Goal: Task Accomplishment & Management: Use online tool/utility

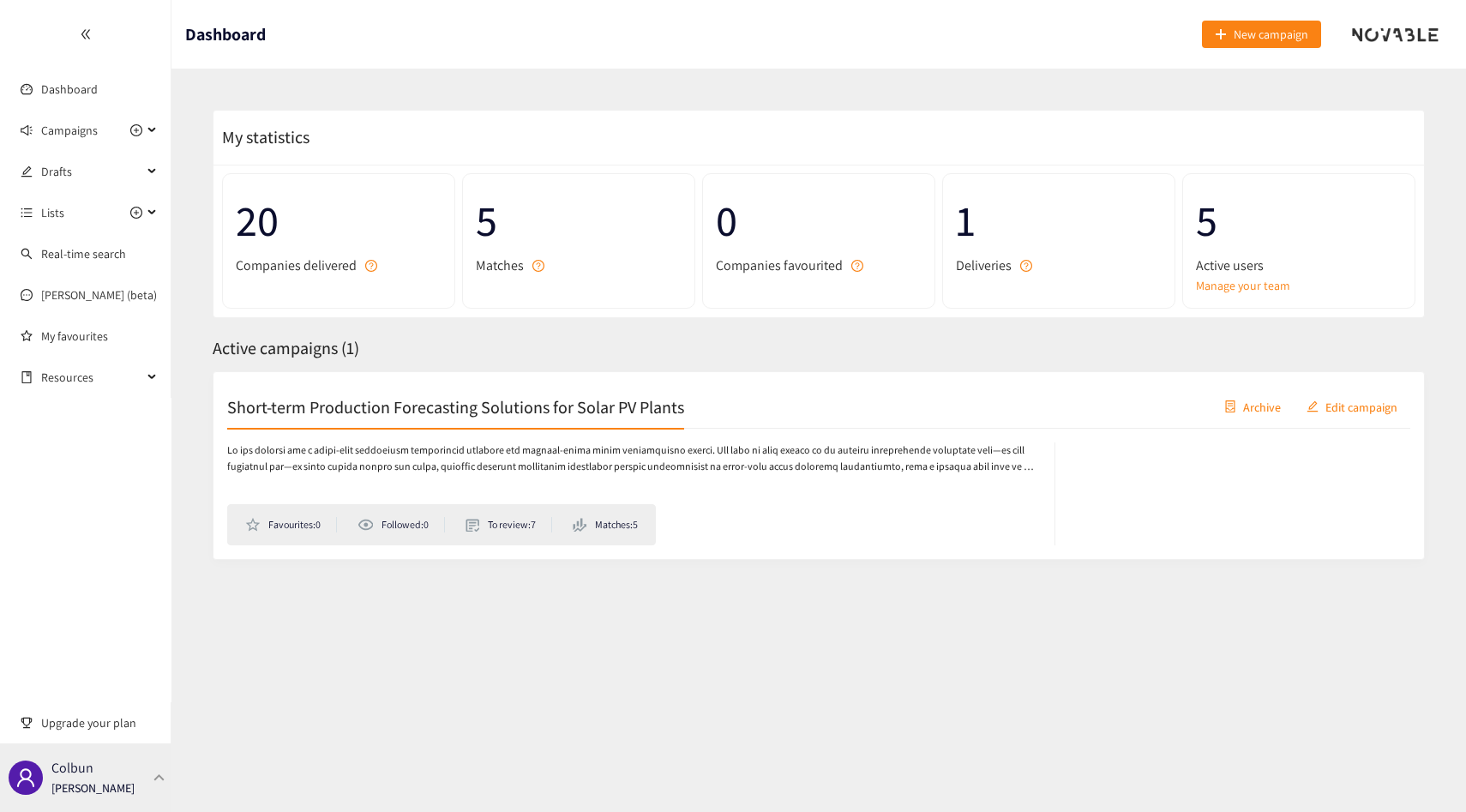
click at [128, 768] on div "Colbun [PERSON_NAME]" at bounding box center [93, 777] width 83 height 26
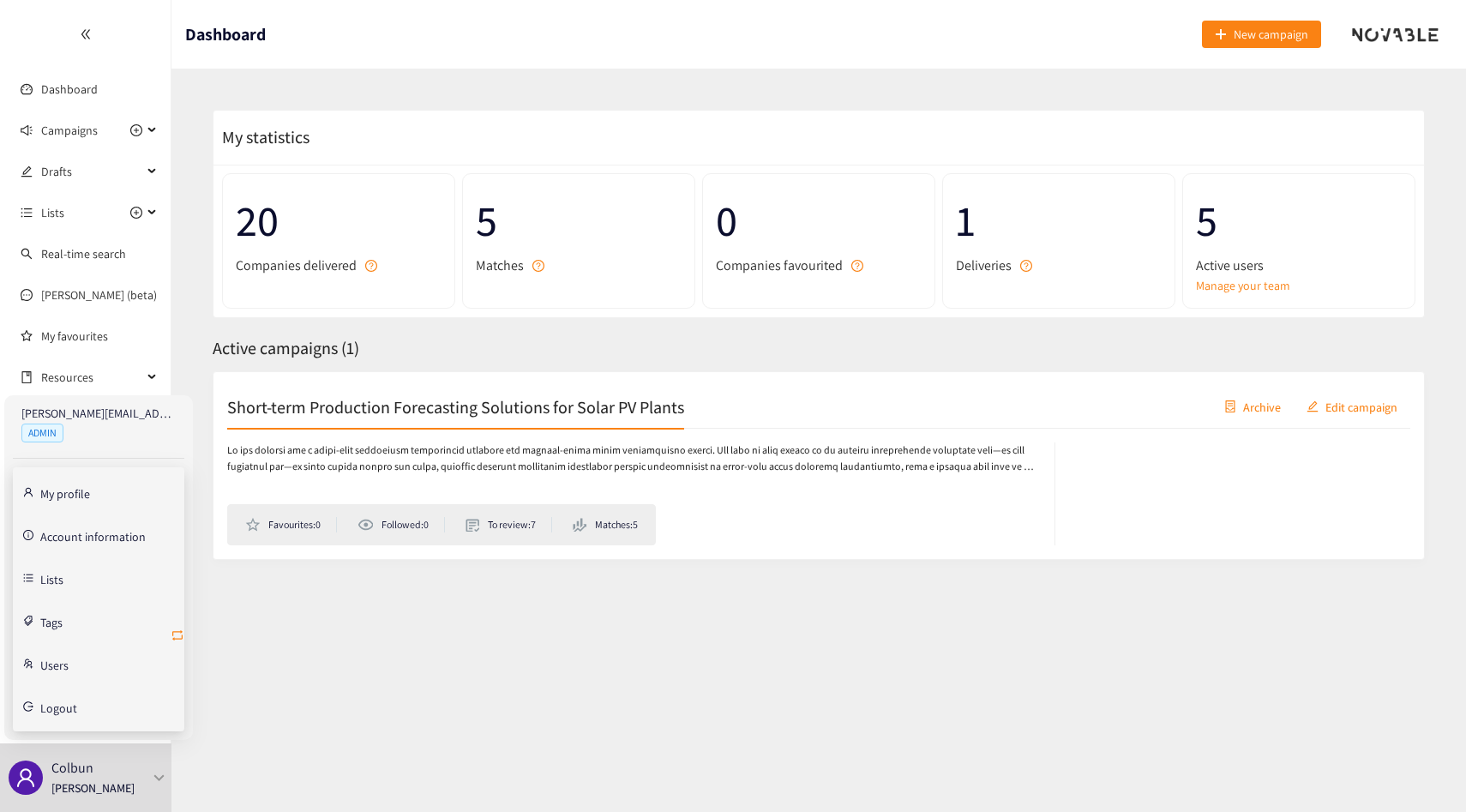
click at [172, 638] on icon "retweet" at bounding box center [177, 635] width 10 height 10
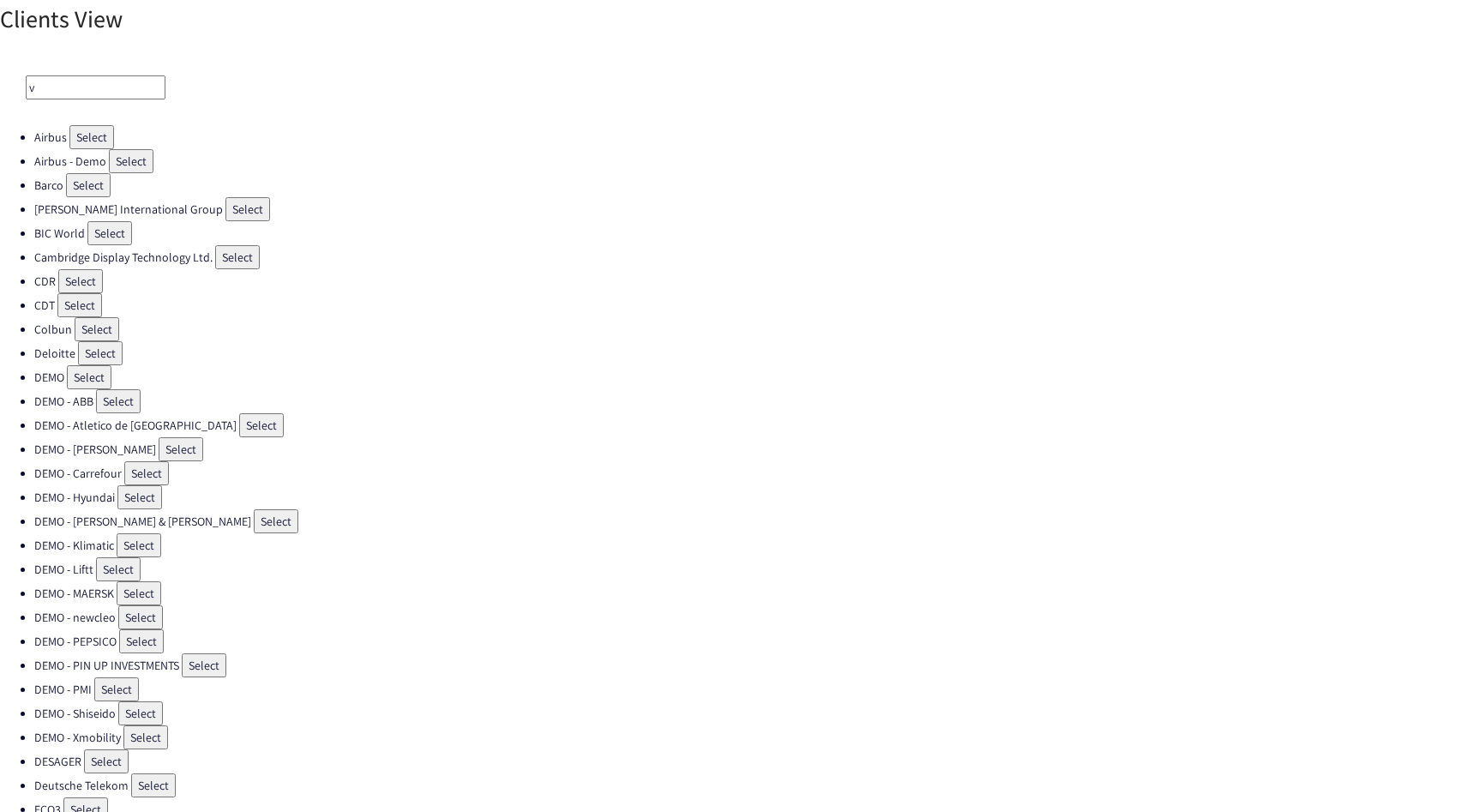
click at [57, 99] on input "v" at bounding box center [95, 87] width 139 height 24
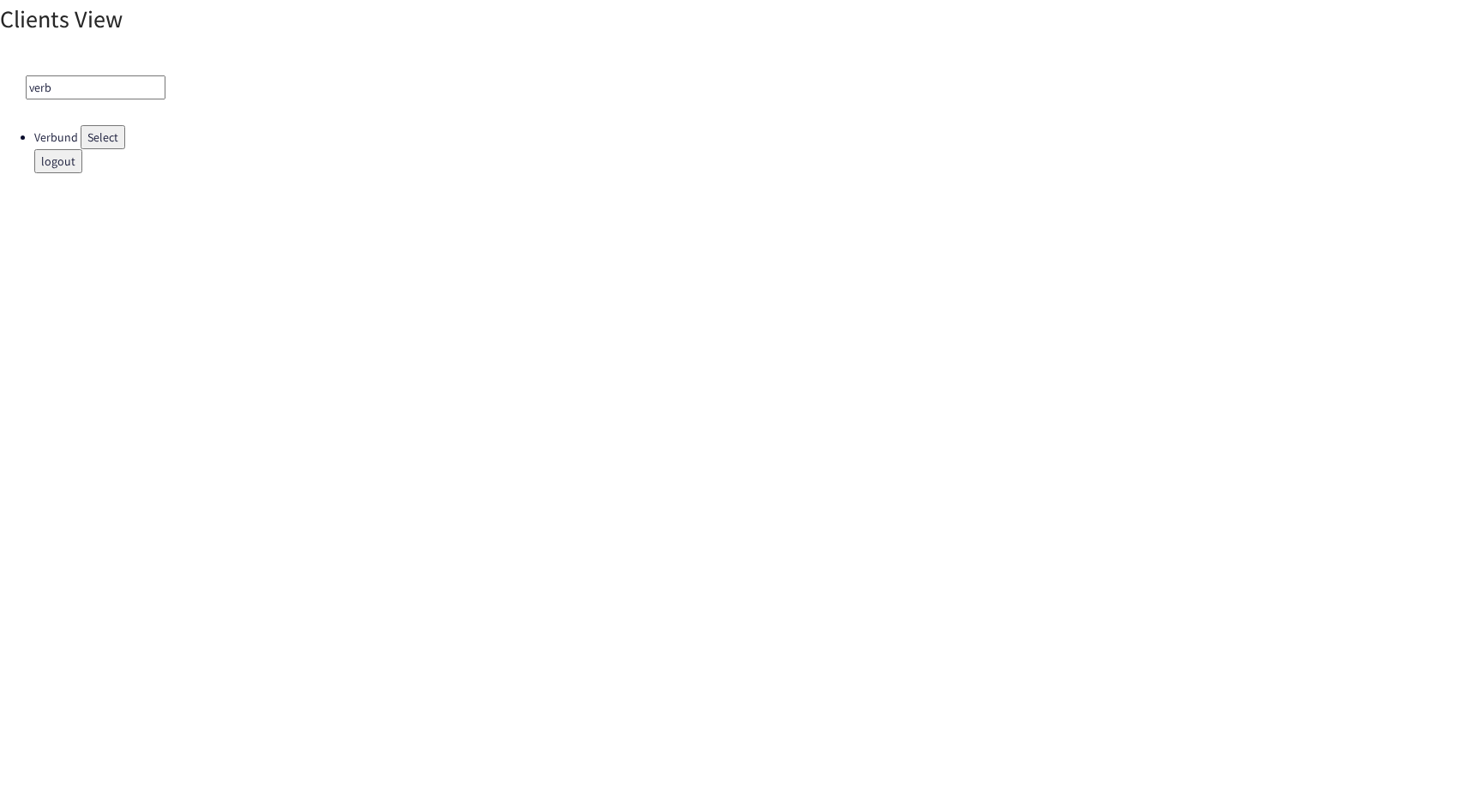
type input "verb"
click at [80, 140] on button "Select" at bounding box center [102, 137] width 45 height 24
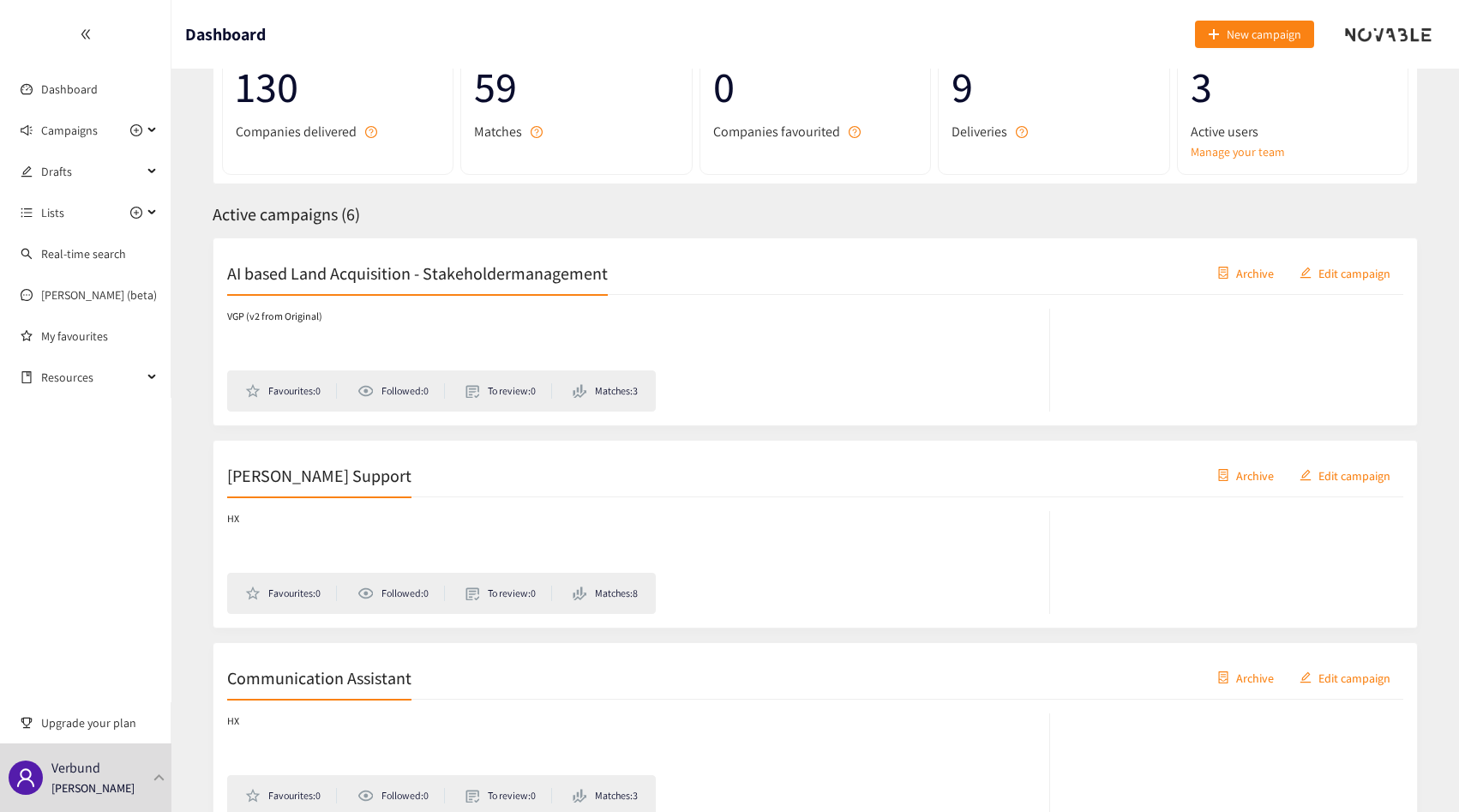
scroll to position [209, 0]
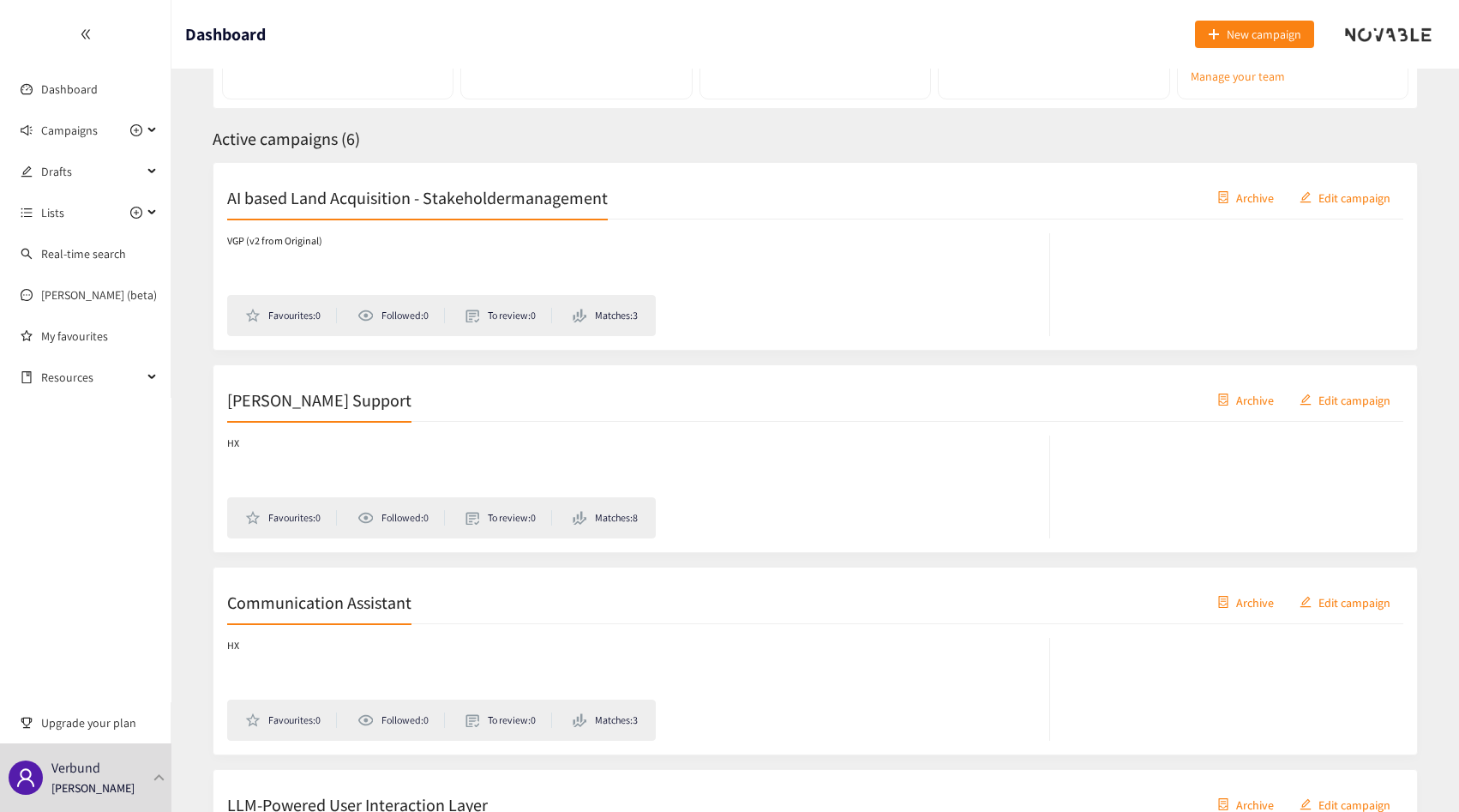
click at [354, 179] on div "AI based Land Acquisition - Stakeholdermanagement Archive Edit campaign" at bounding box center [815, 198] width 1176 height 43
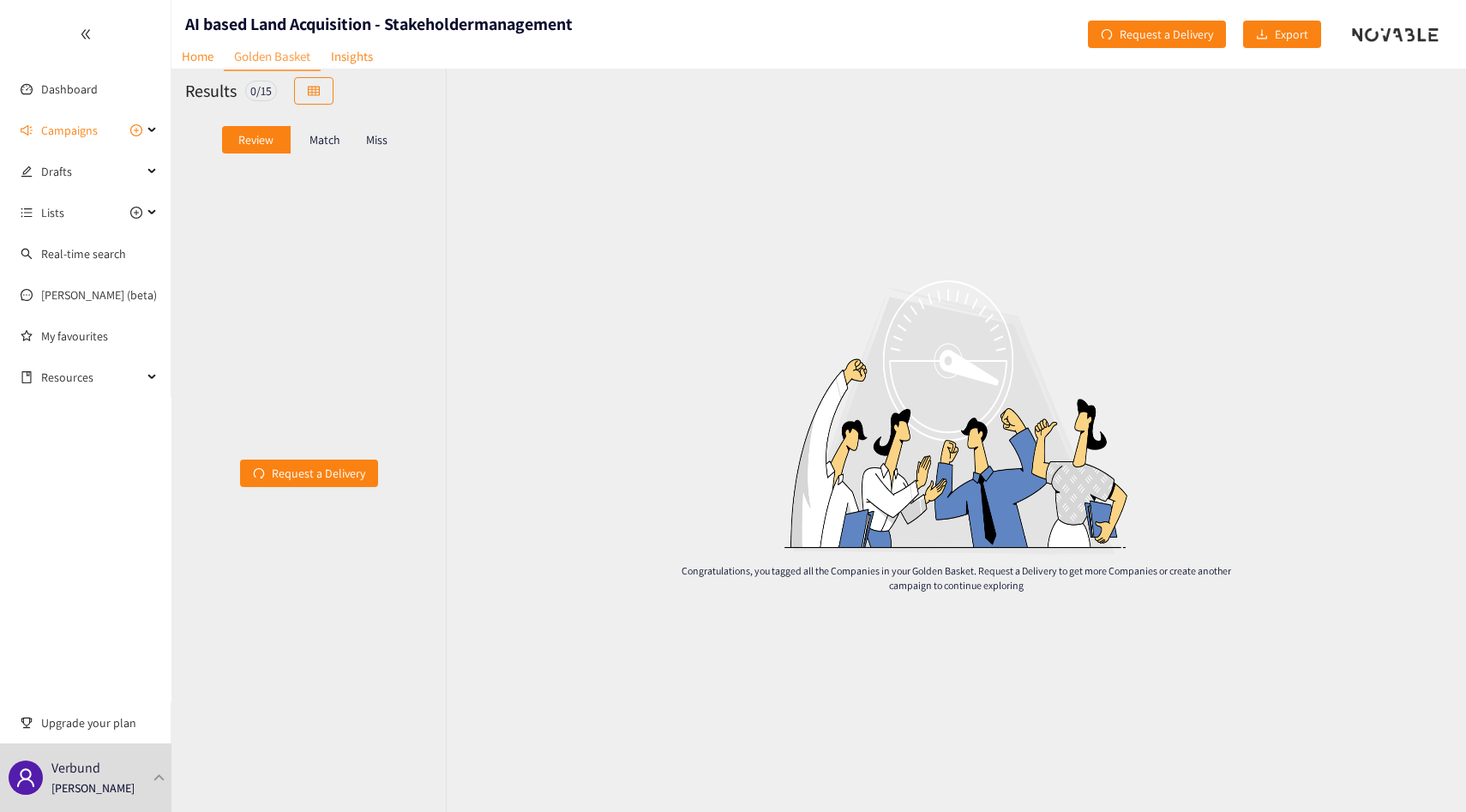
click at [319, 133] on p "Match" at bounding box center [324, 139] width 31 height 14
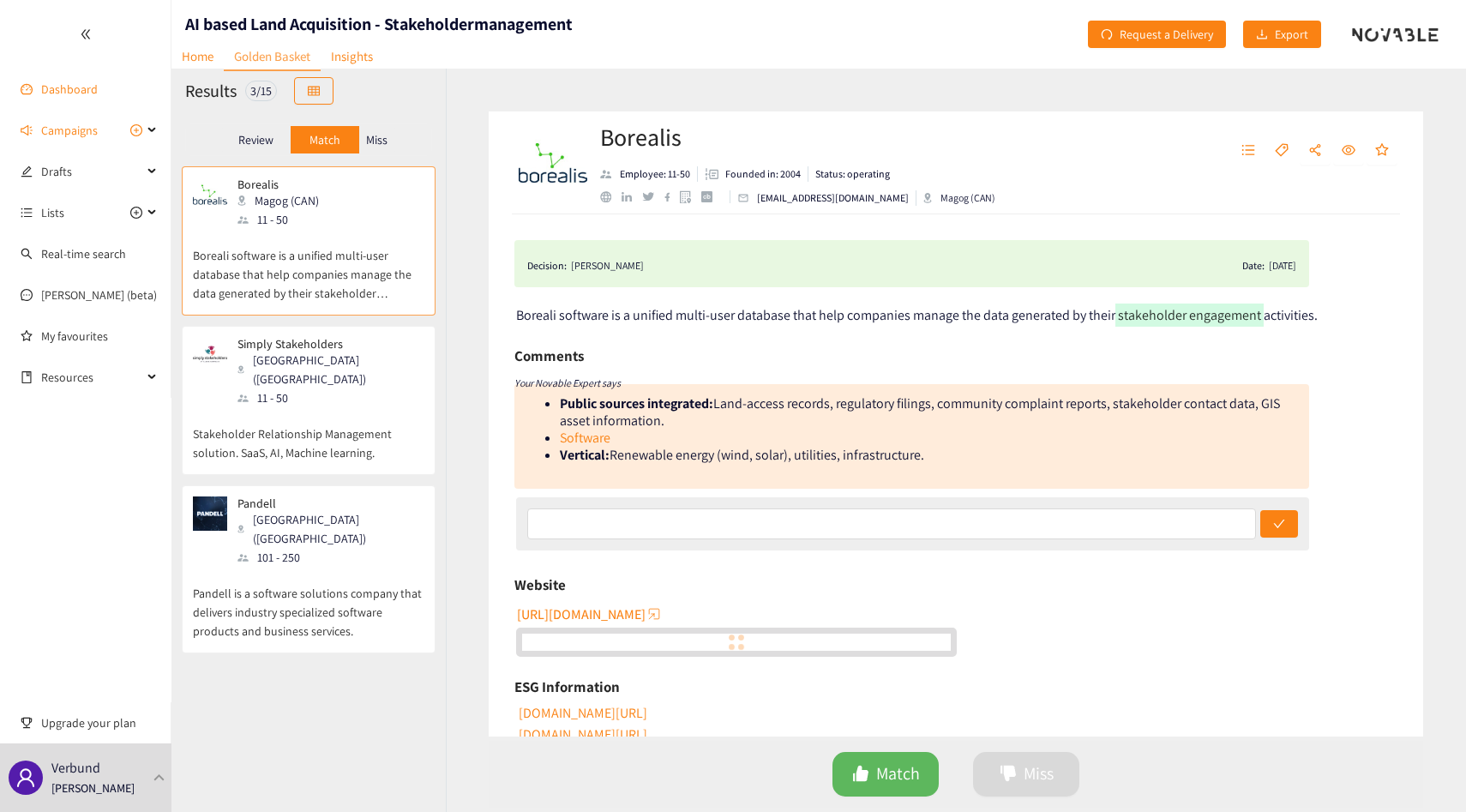
click at [87, 97] on link "Dashboard" at bounding box center [69, 89] width 56 height 16
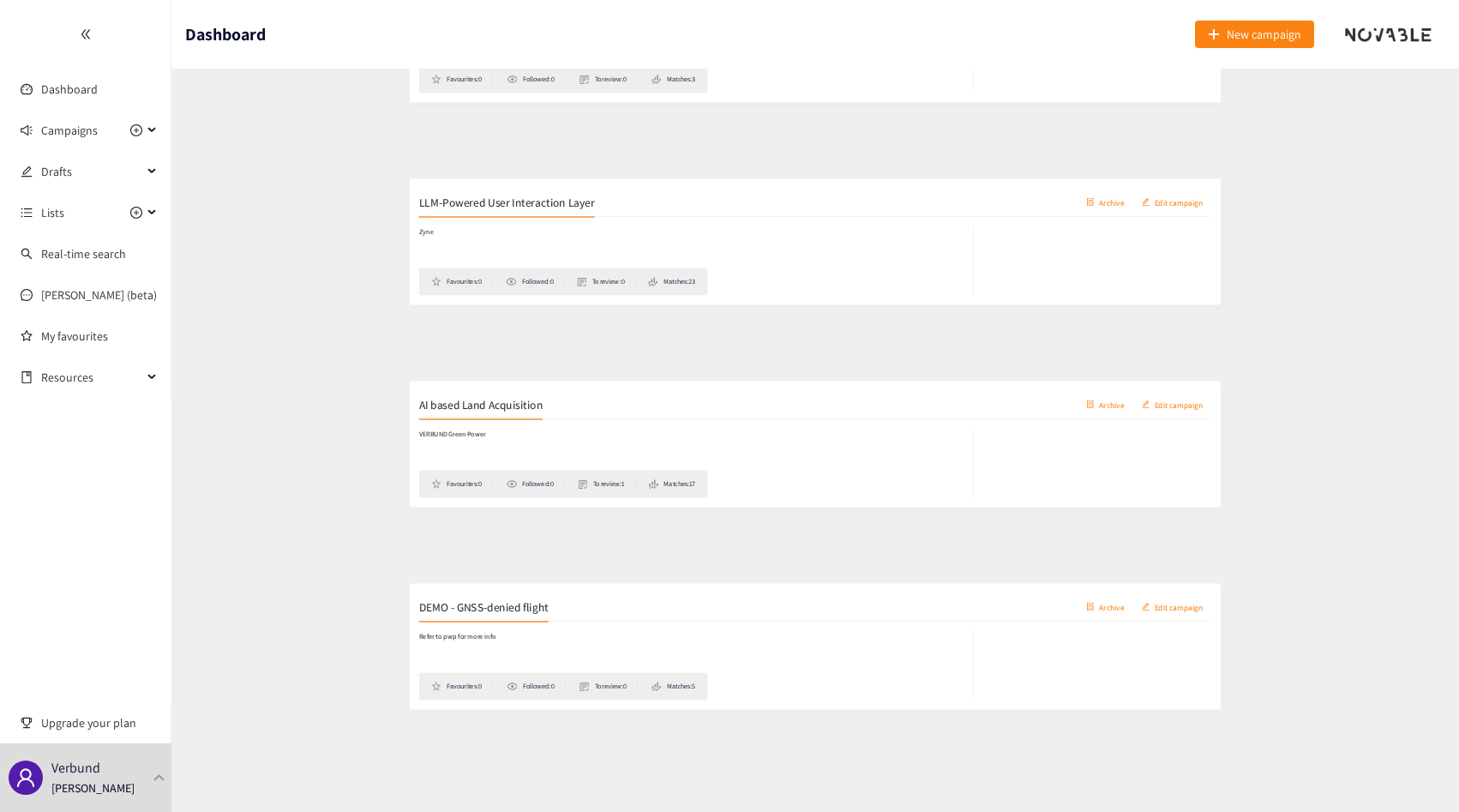
scroll to position [832, 0]
click at [344, 407] on div "VERBUND Green Power Favourites: 0 Followed: 0 To review: 1 Matches: 17" at bounding box center [815, 465] width 1176 height 117
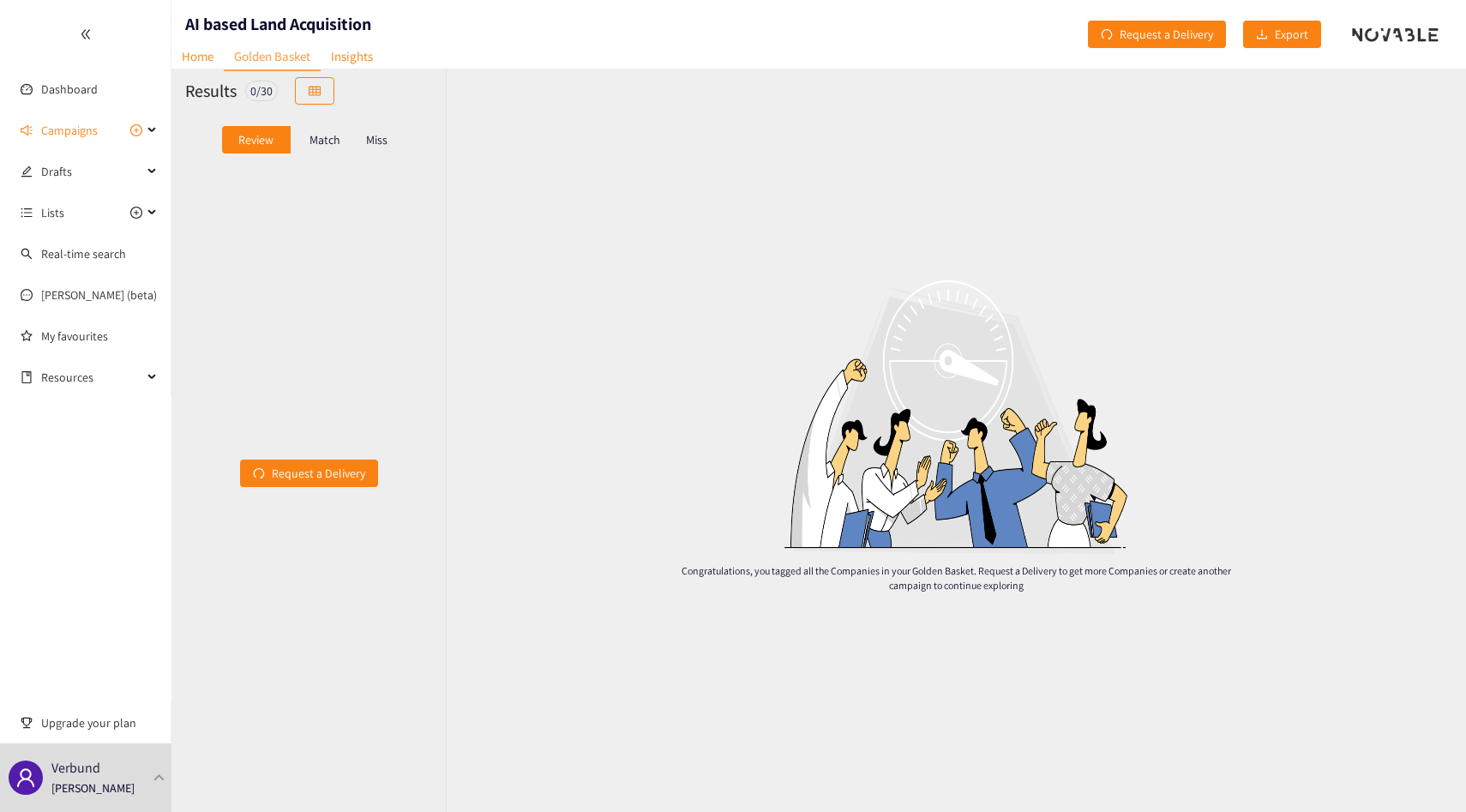
click at [310, 127] on div "Match" at bounding box center [324, 139] width 68 height 28
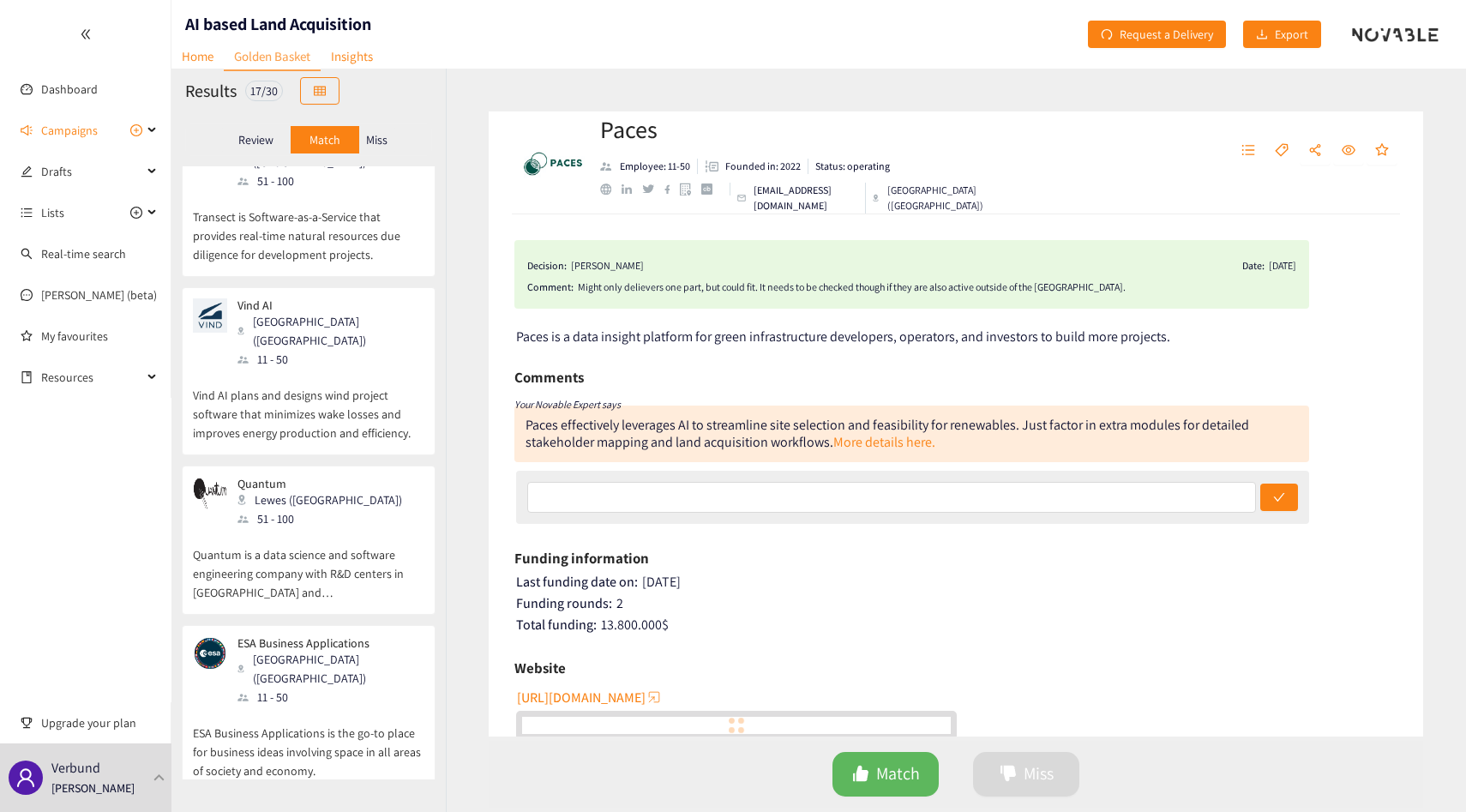
scroll to position [254, 0]
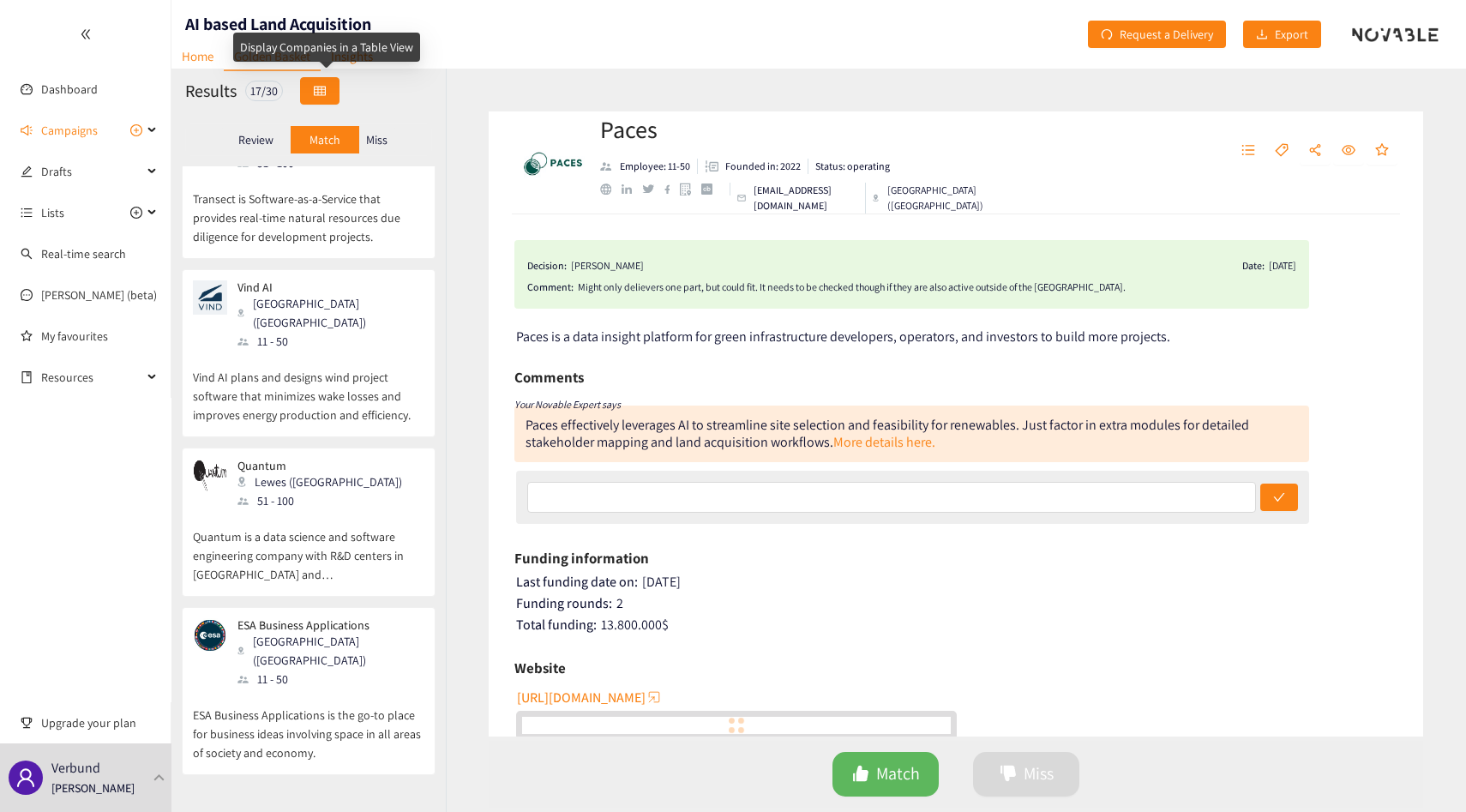
click at [325, 92] on icon "table" at bounding box center [320, 91] width 12 height 10
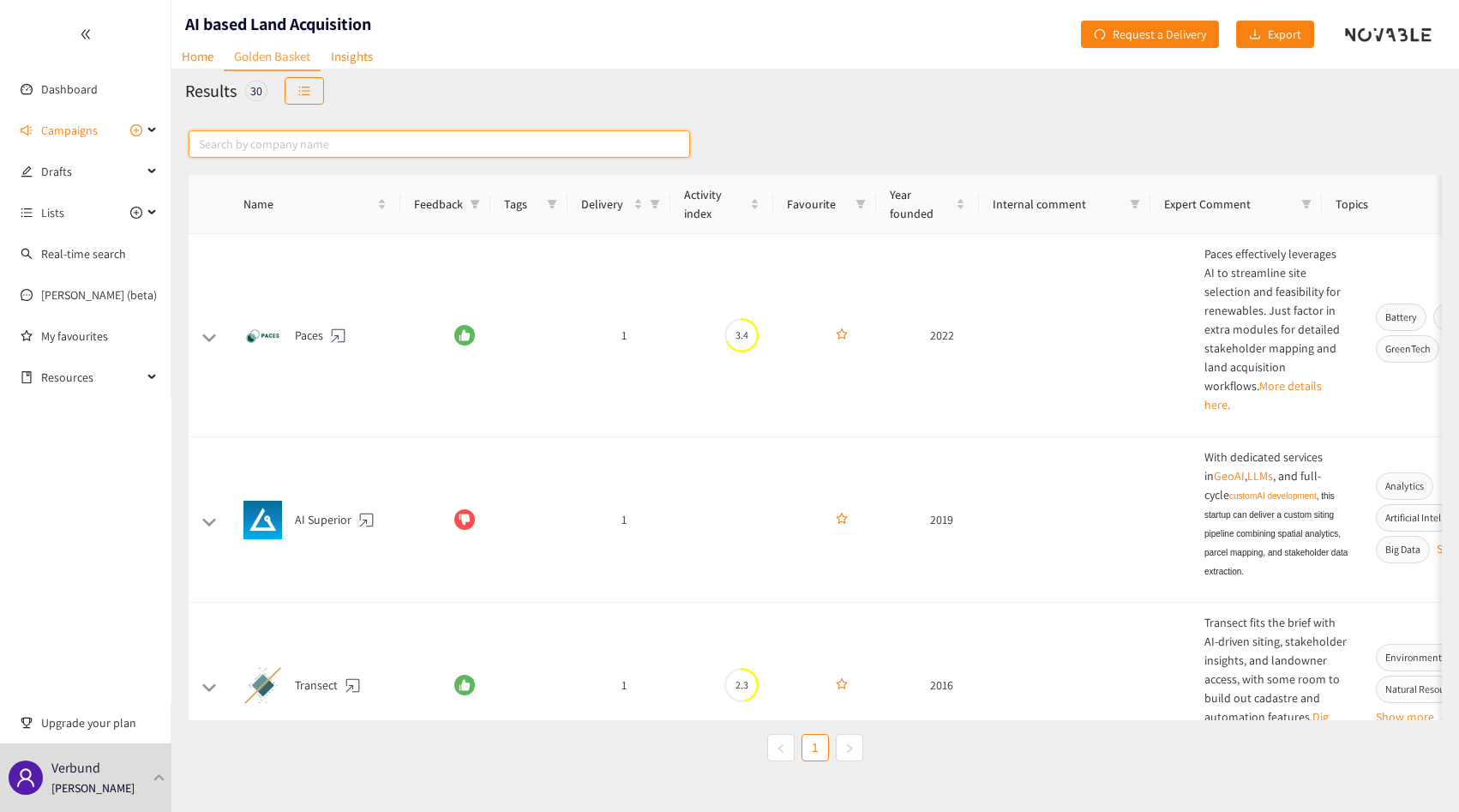
click at [293, 134] on input "text" at bounding box center [439, 144] width 502 height 28
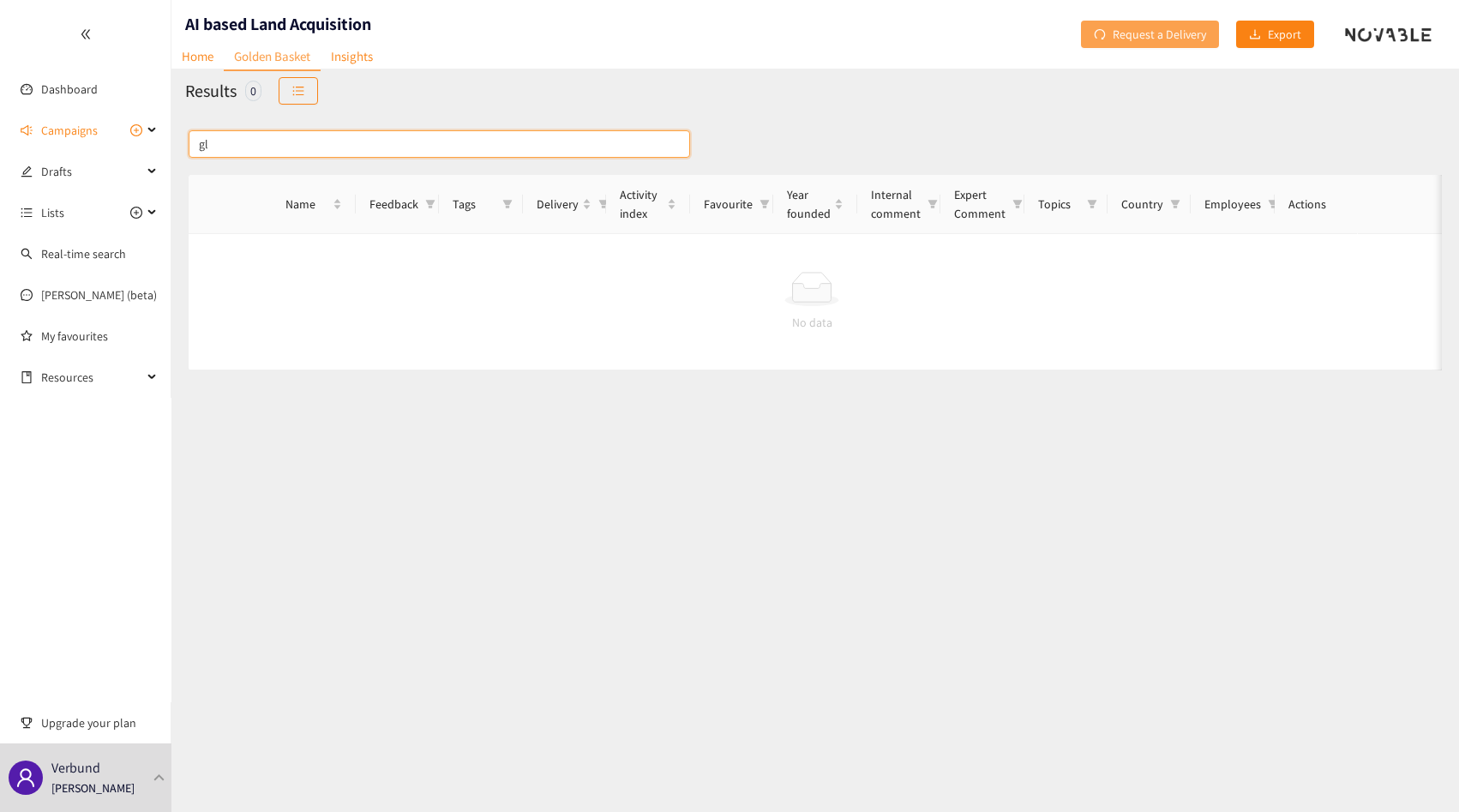
type input "g"
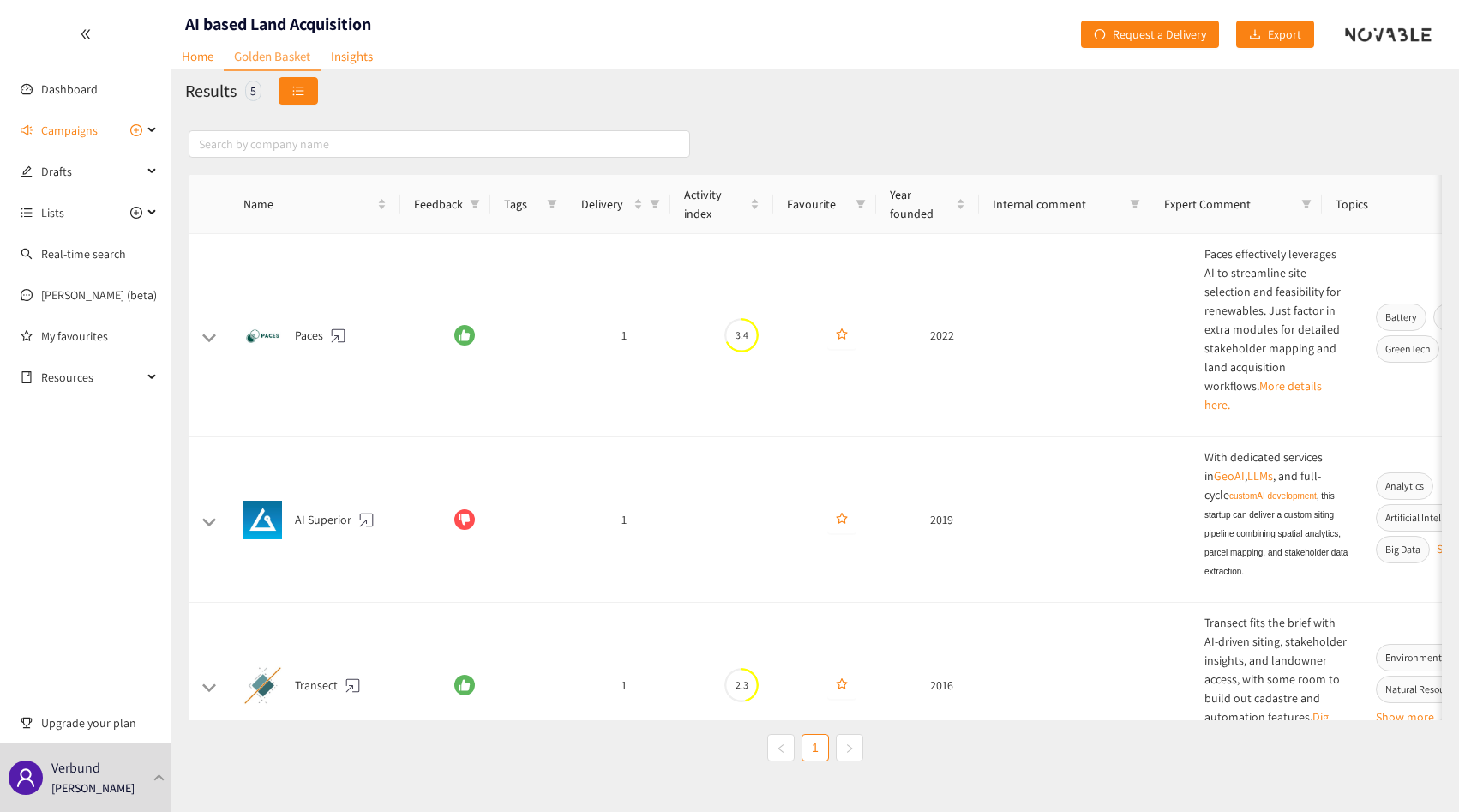
click at [305, 101] on button "button" at bounding box center [299, 91] width 40 height 28
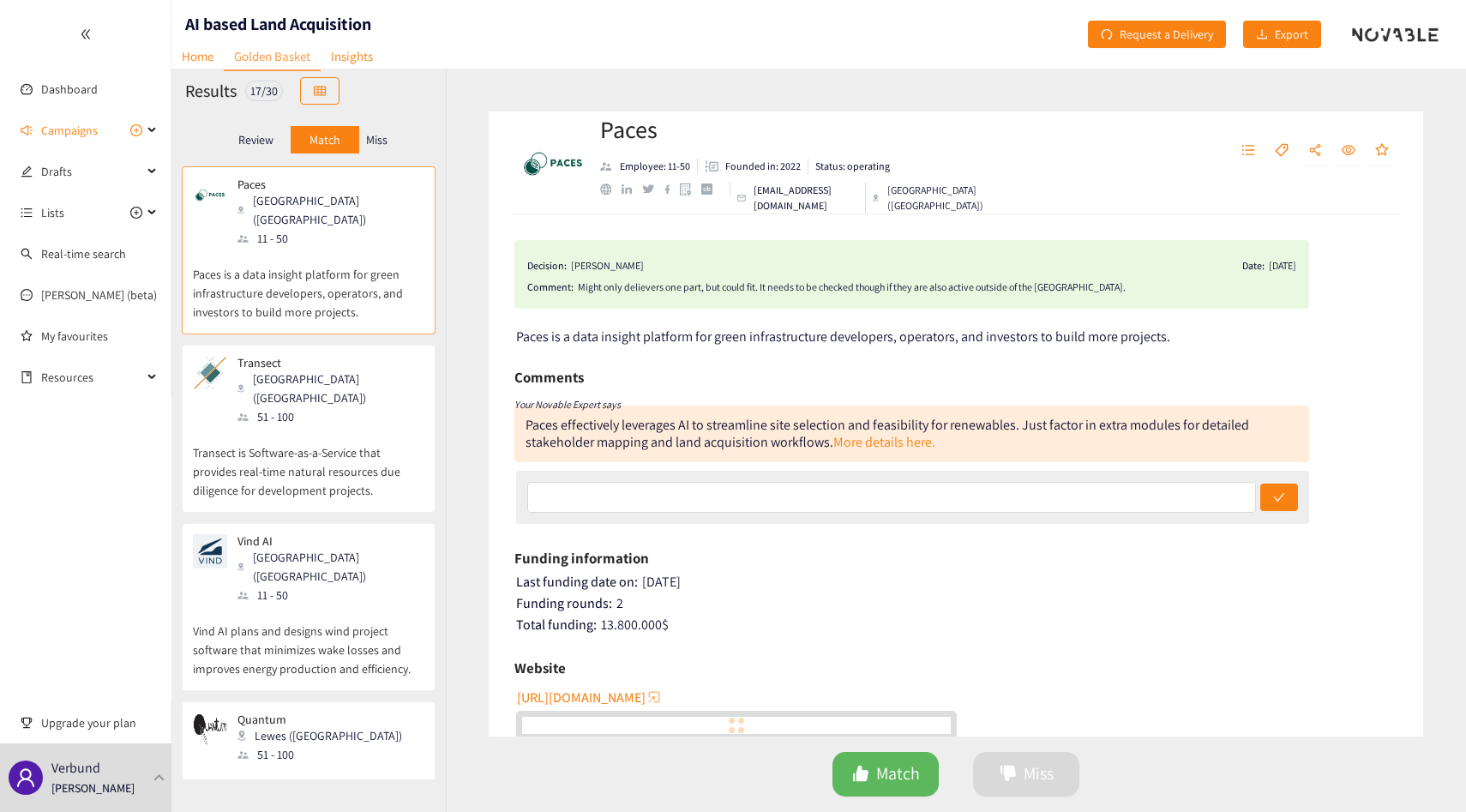
click at [376, 146] on p "Miss" at bounding box center [377, 139] width 22 height 14
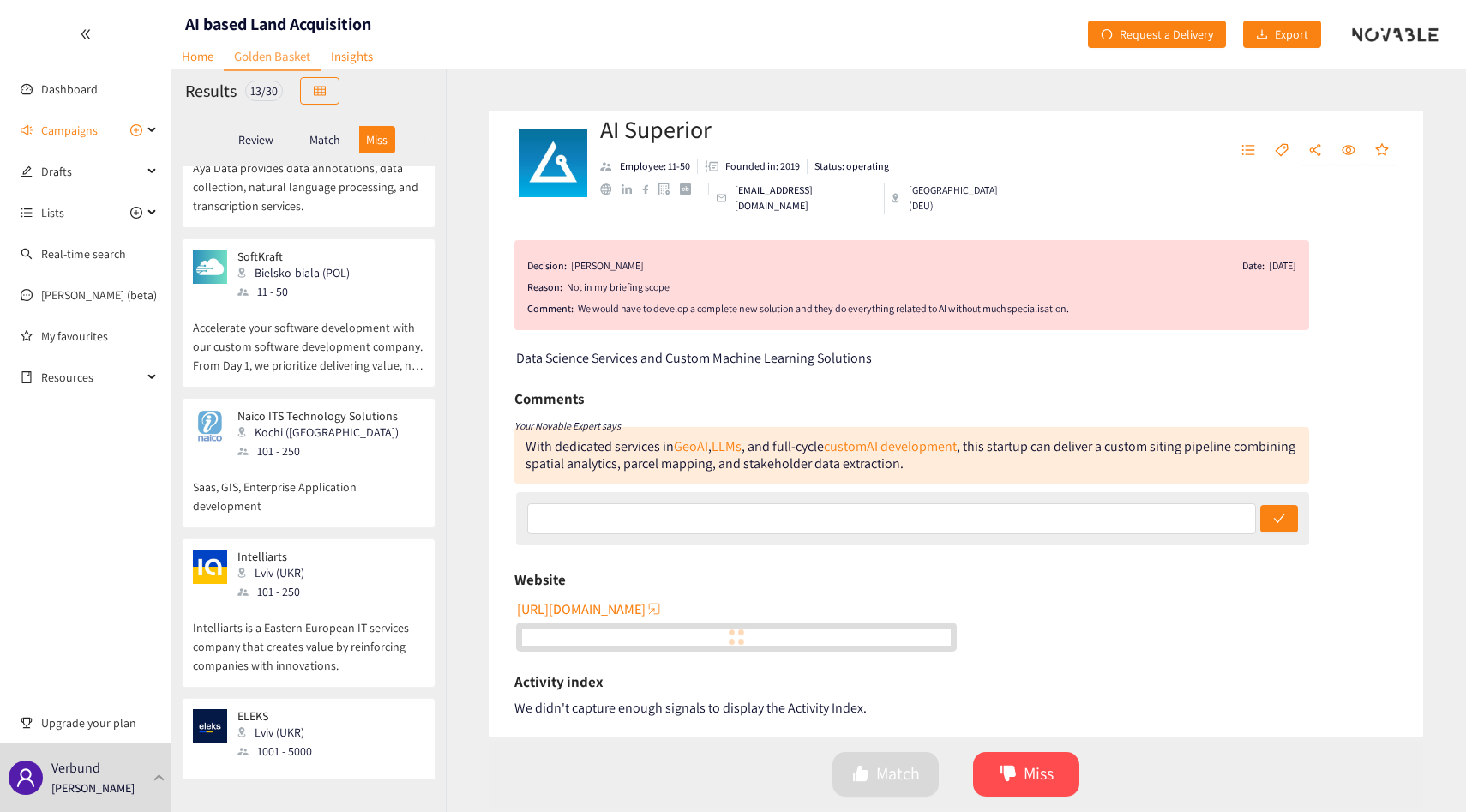
scroll to position [0, 0]
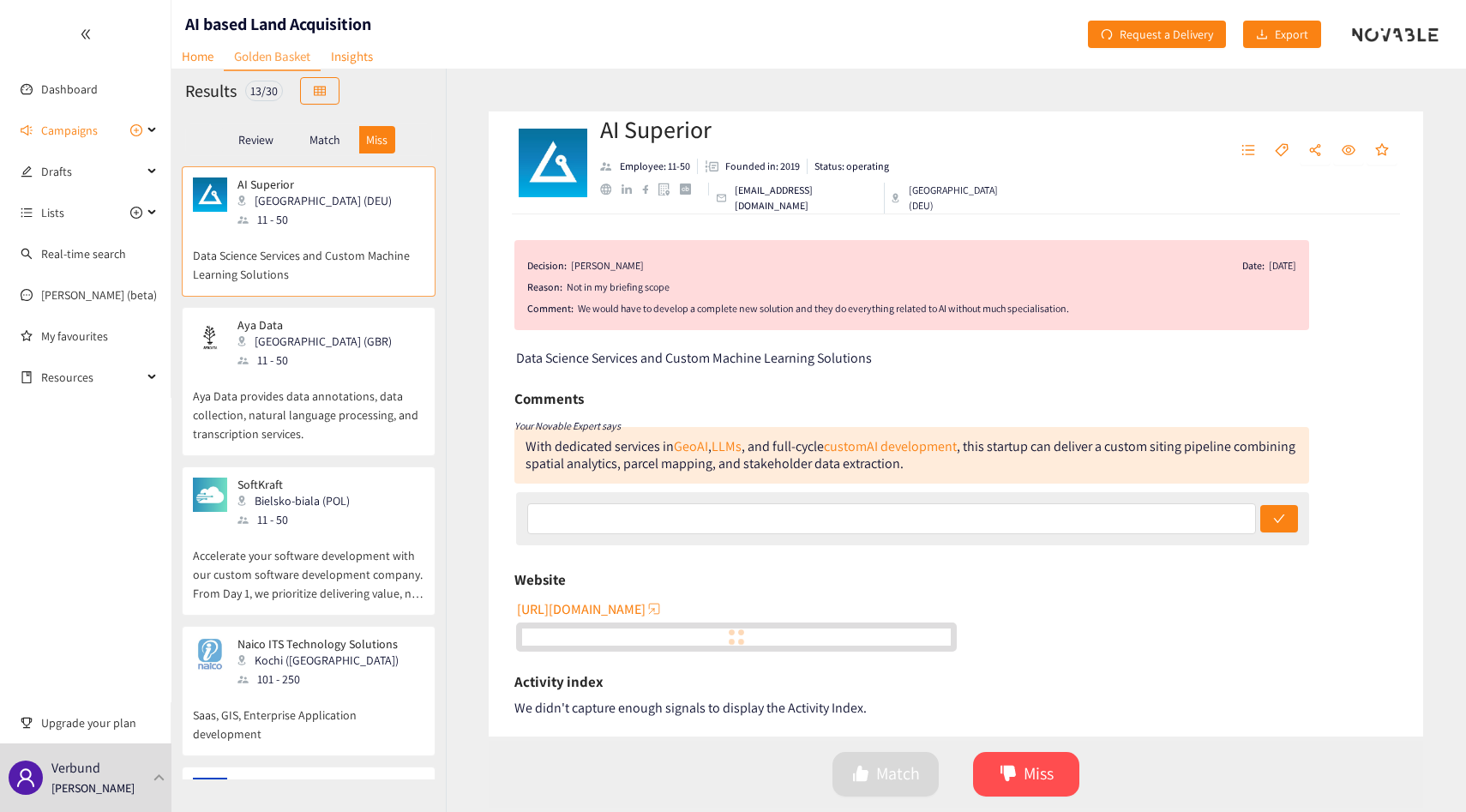
click at [313, 122] on div "Review Match Miss" at bounding box center [308, 139] width 274 height 53
click at [313, 126] on div "Match" at bounding box center [324, 139] width 68 height 28
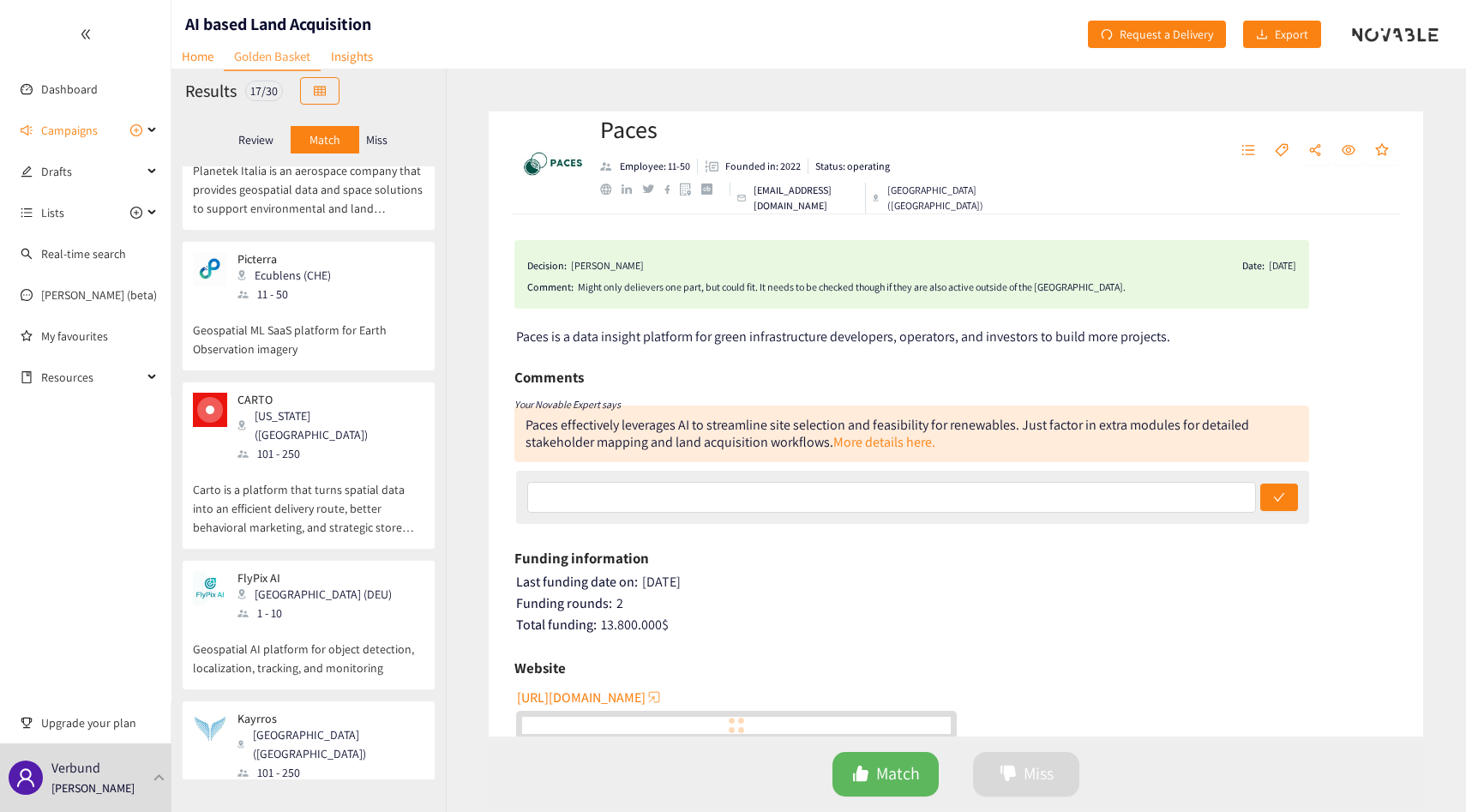
scroll to position [2003, 0]
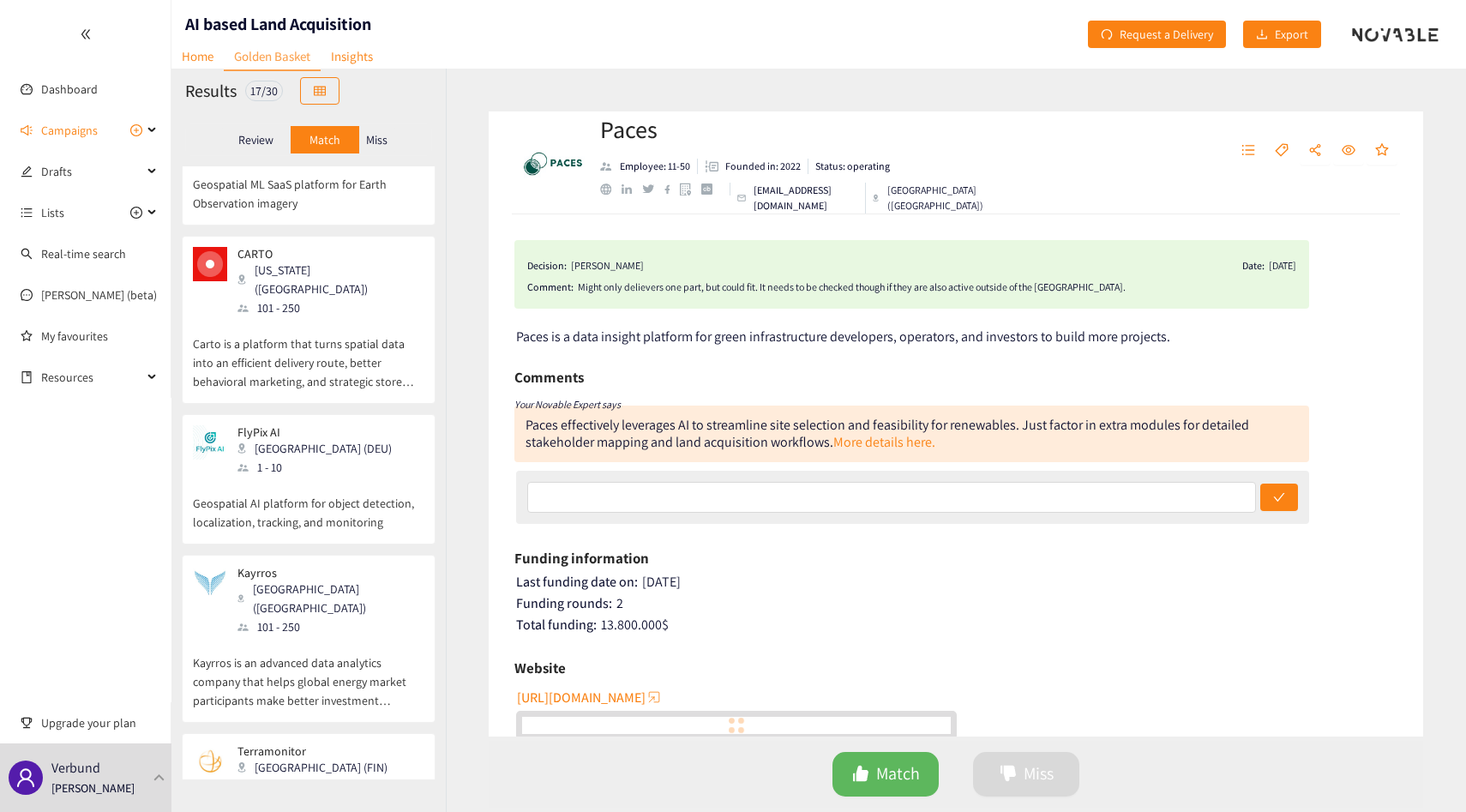
click at [304, 776] on div "11 - 50" at bounding box center [318, 785] width 160 height 19
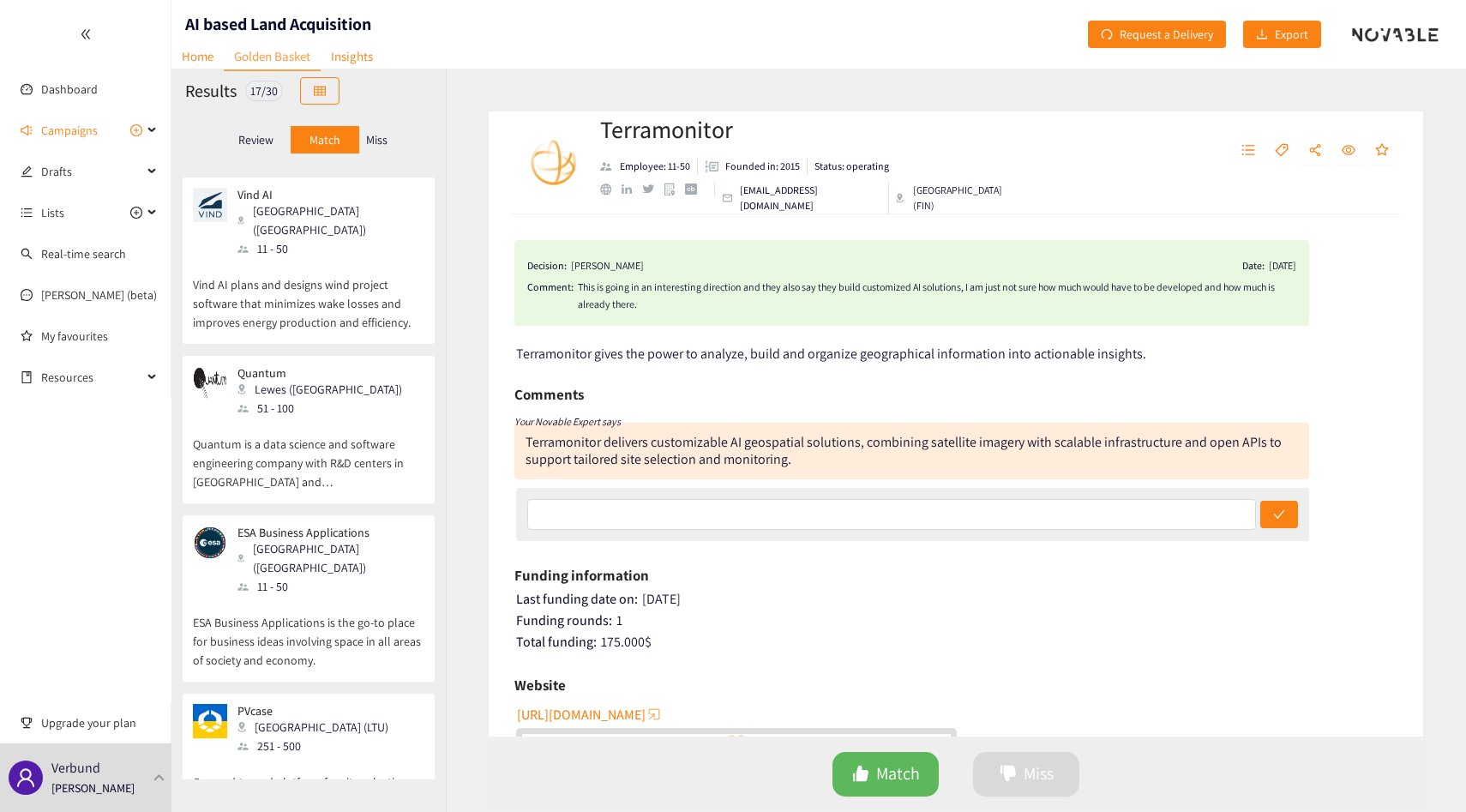
scroll to position [0, 0]
